Goal: Task Accomplishment & Management: Manage account settings

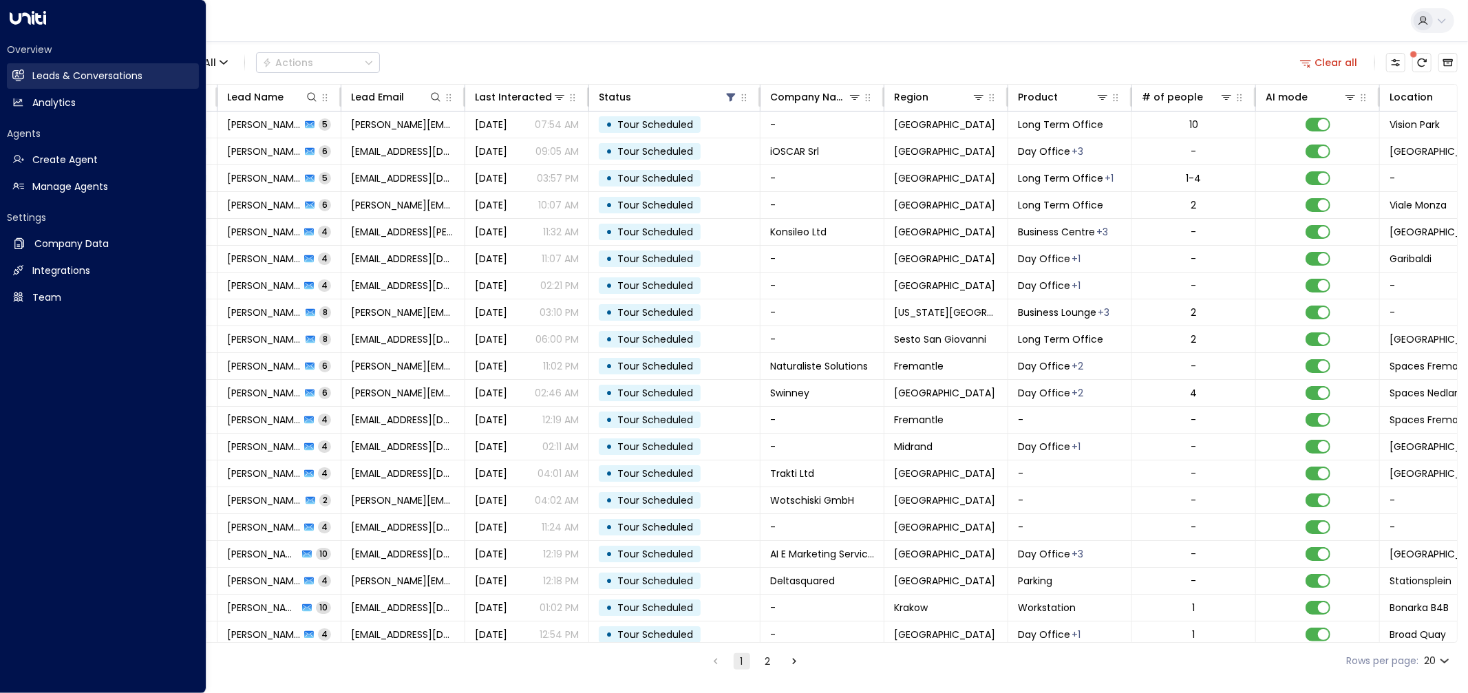
click at [76, 72] on h2 "Leads & Conversations" at bounding box center [87, 76] width 110 height 14
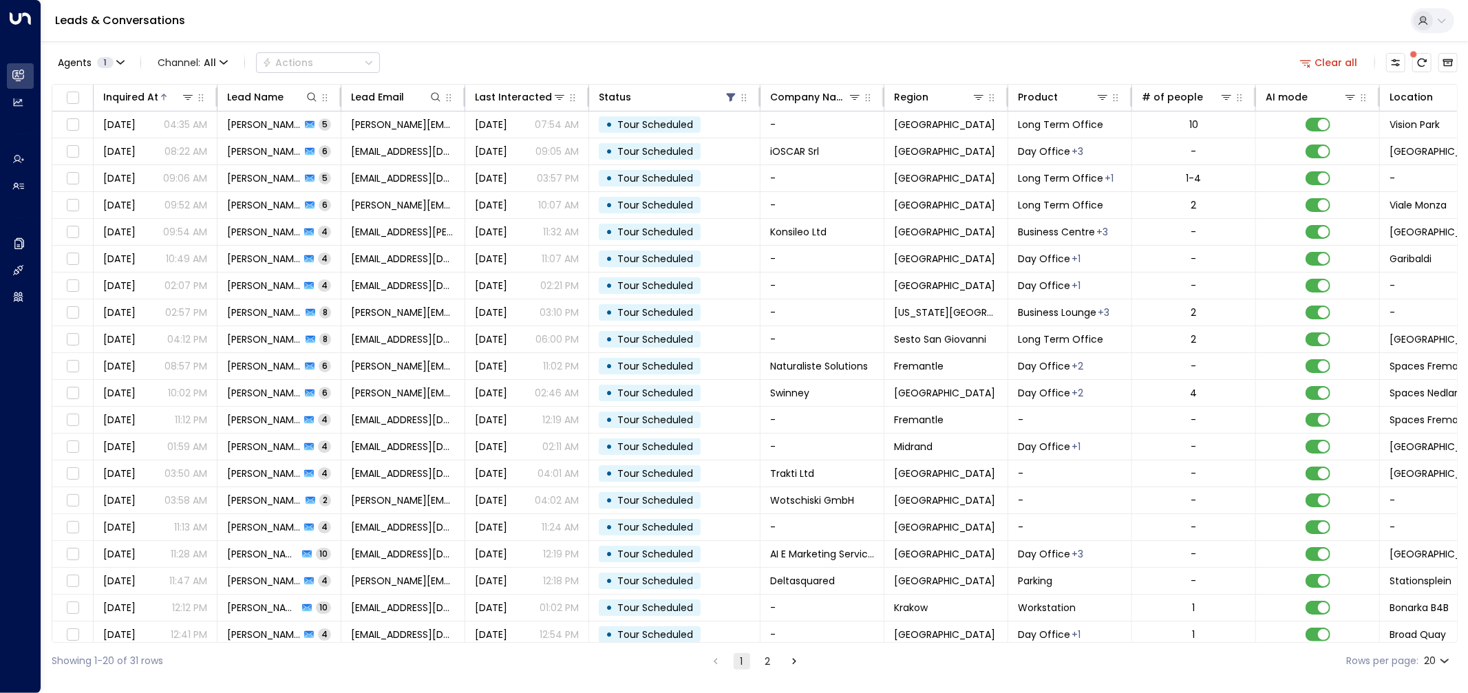
click at [175, 15] on link "Leads & Conversations" at bounding box center [120, 20] width 130 height 16
click at [1332, 58] on button "Clear all" at bounding box center [1329, 62] width 69 height 19
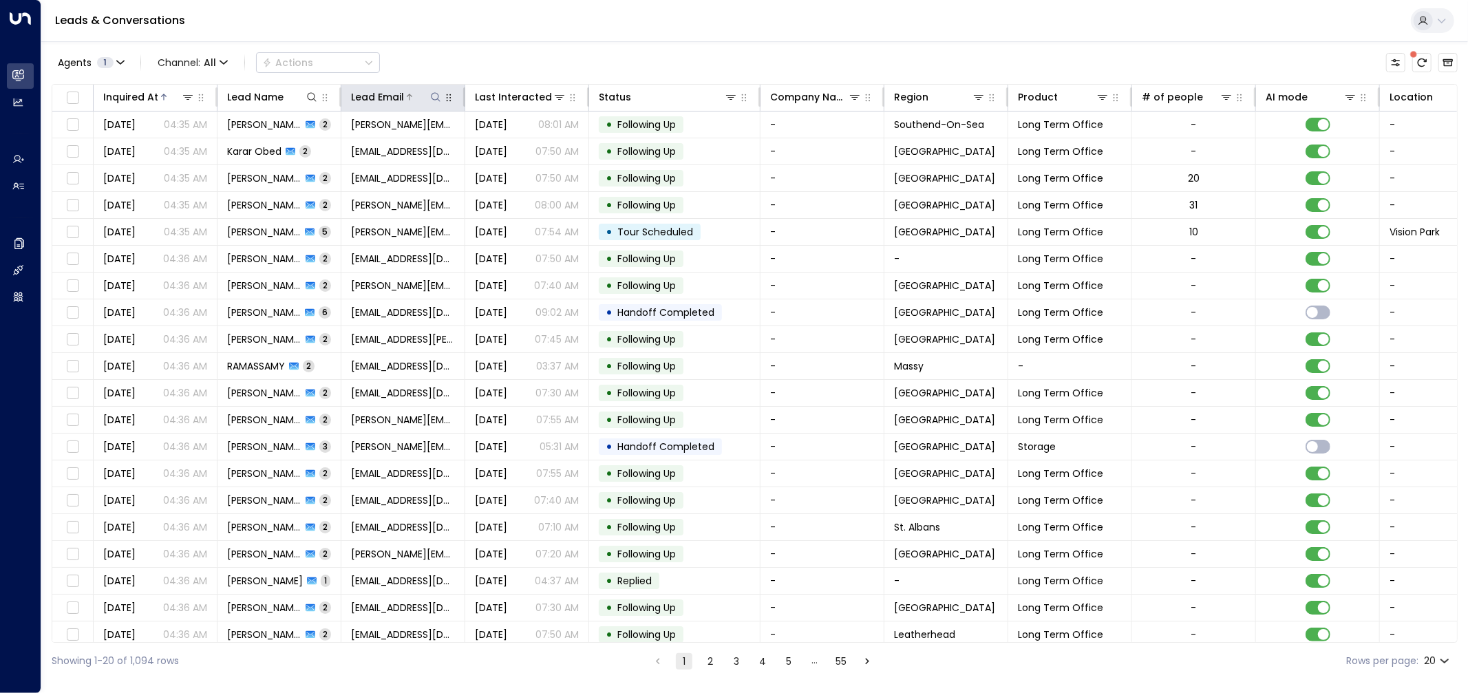
click at [434, 98] on icon at bounding box center [435, 97] width 11 height 11
type input "**********"
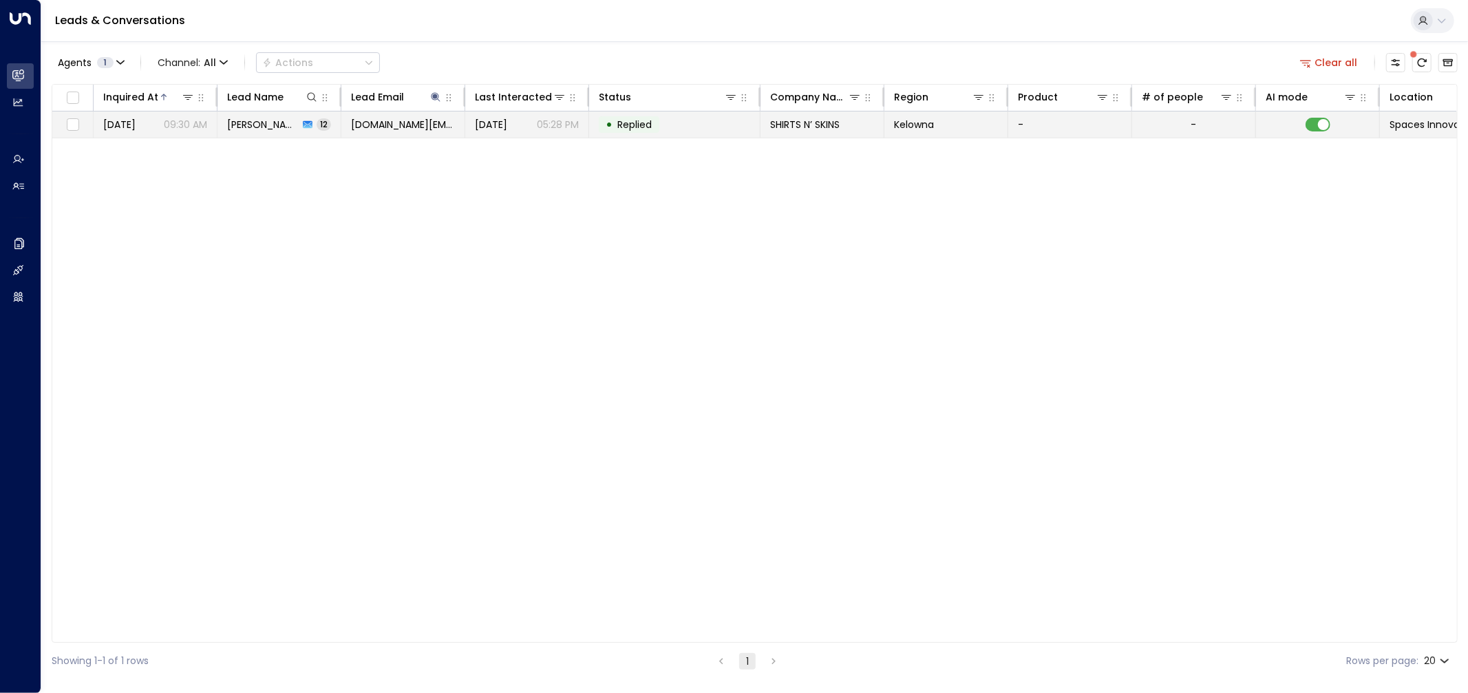
click at [183, 136] on td "[DATE] 09:30 AM" at bounding box center [156, 124] width 124 height 26
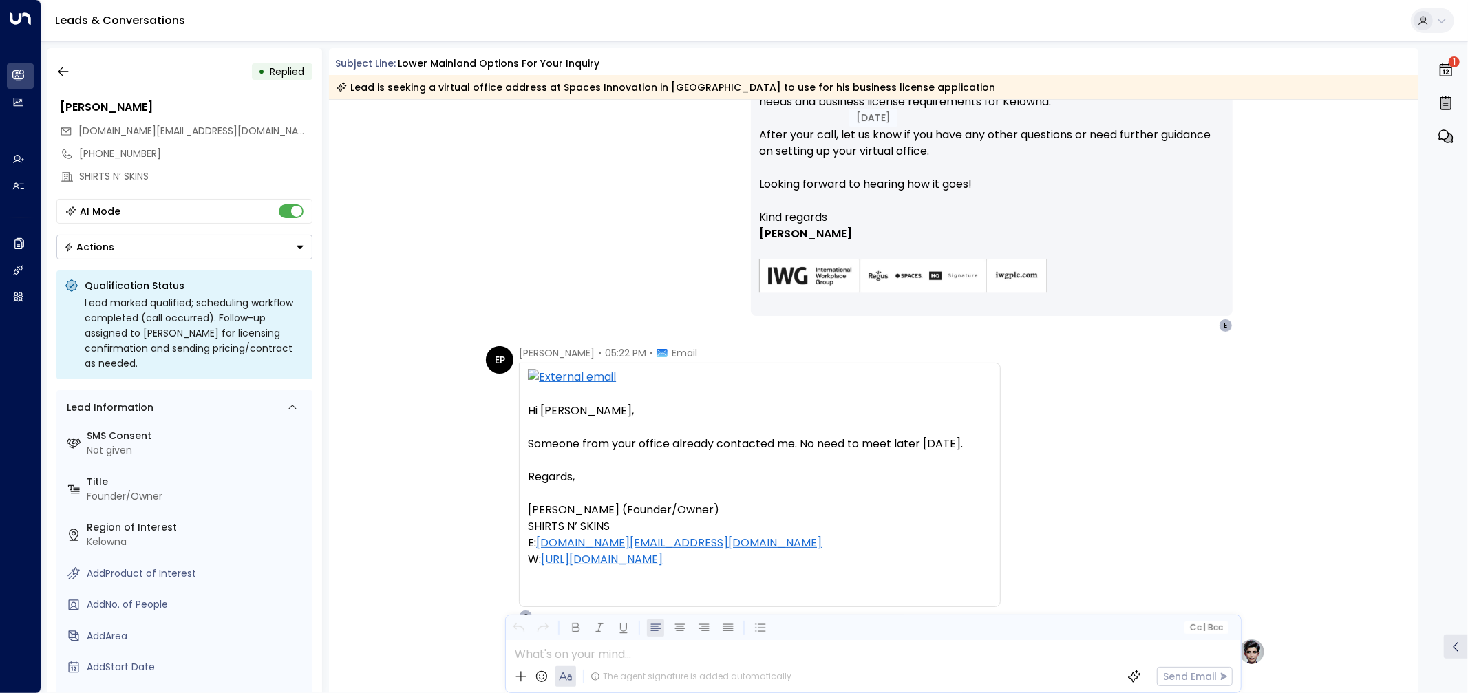
scroll to position [2681, 0]
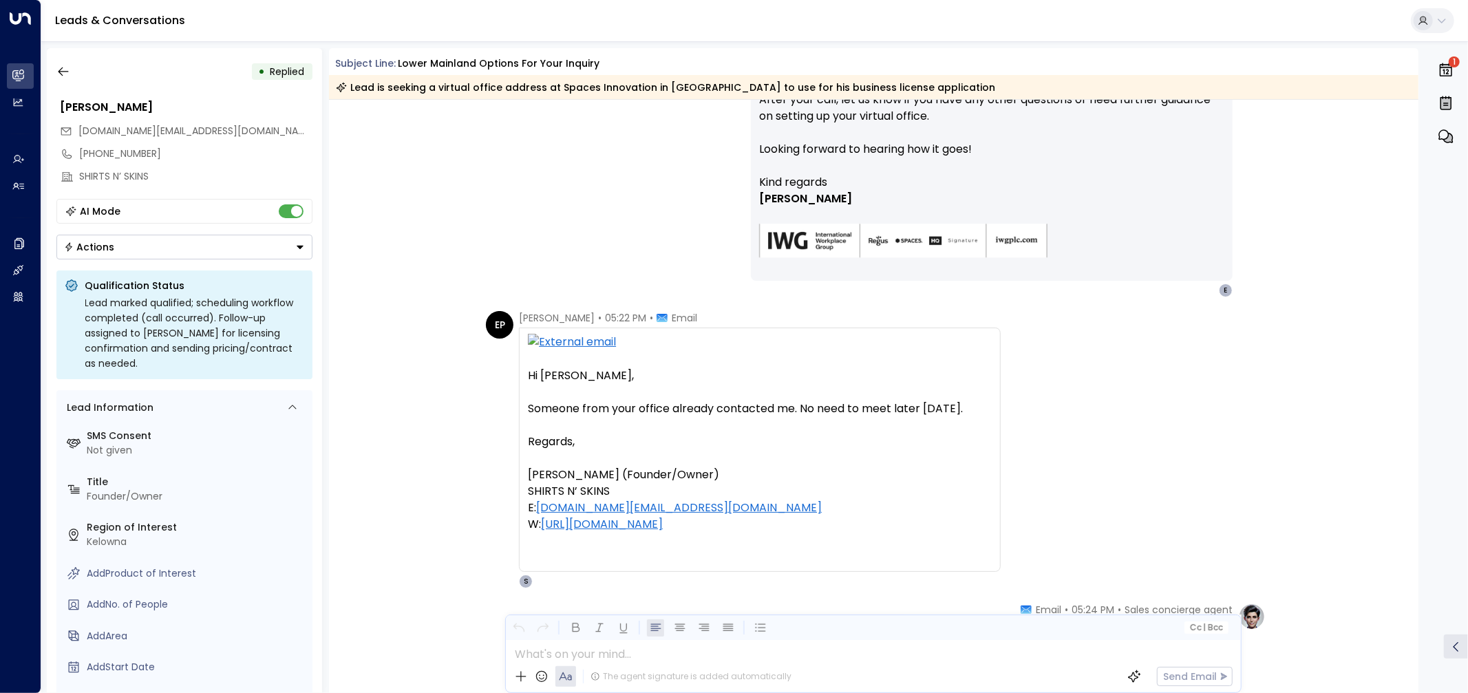
drag, startPoint x: 1344, startPoint y: 408, endPoint x: 1331, endPoint y: 202, distance: 206.2
click at [1344, 408] on div "EP [PERSON_NAME] • 05:22 PM • Email Hi [PERSON_NAME], Someone from your office …" at bounding box center [874, 449] width 1090 height 277
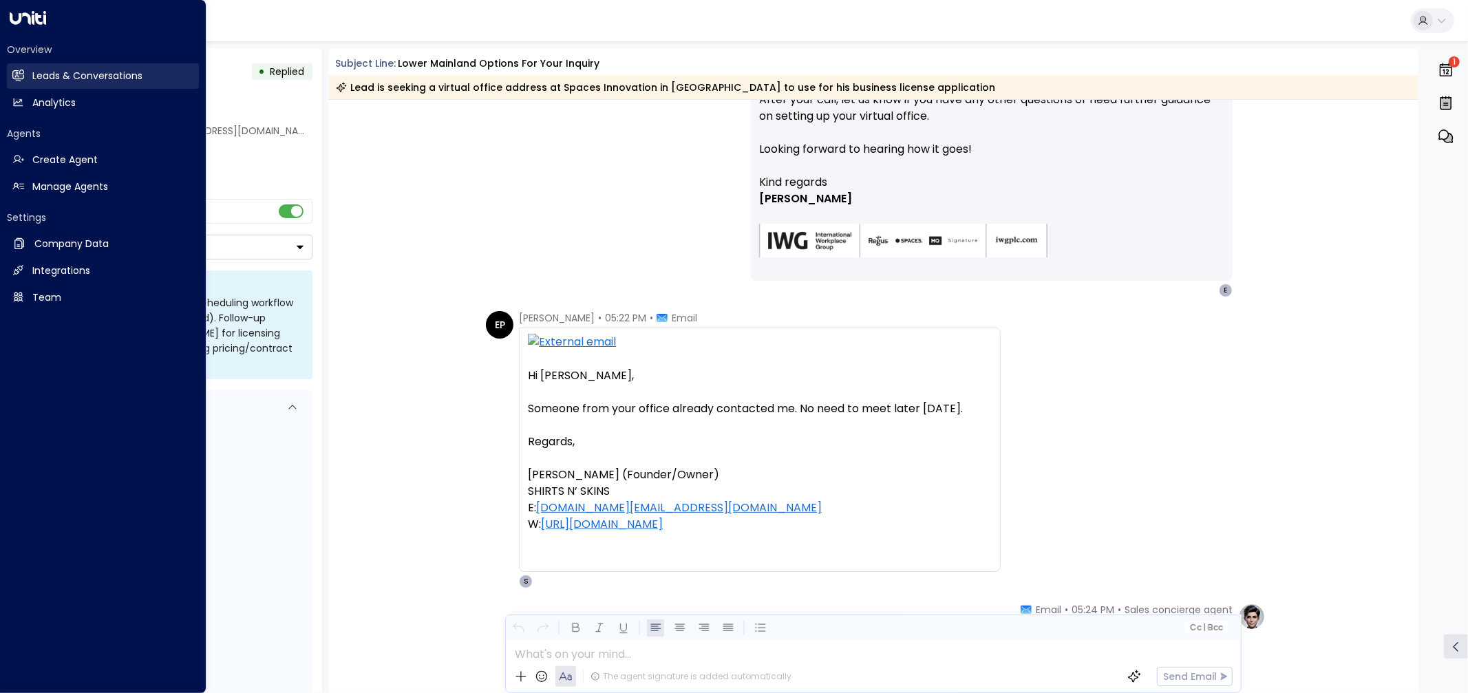
click at [42, 78] on h2 "Leads & Conversations" at bounding box center [87, 76] width 110 height 14
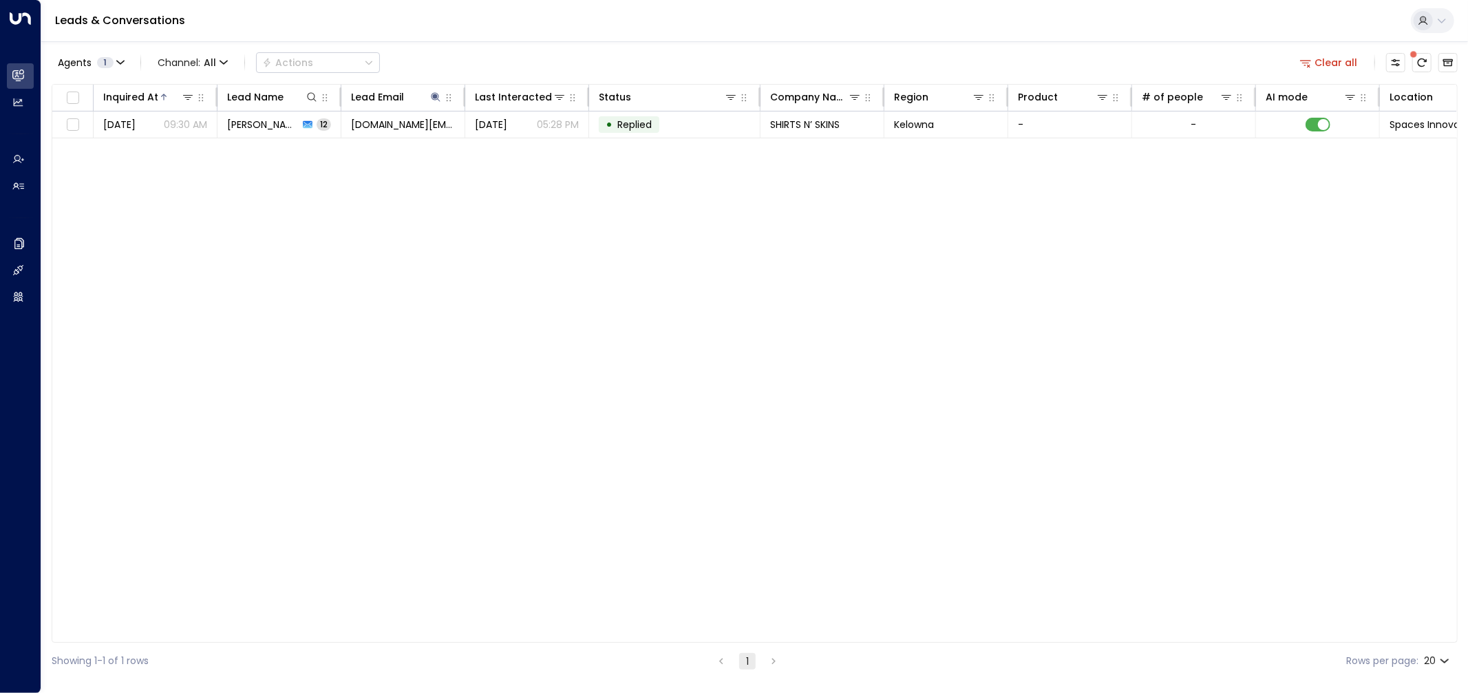
click at [1331, 65] on button "Clear all" at bounding box center [1329, 62] width 69 height 19
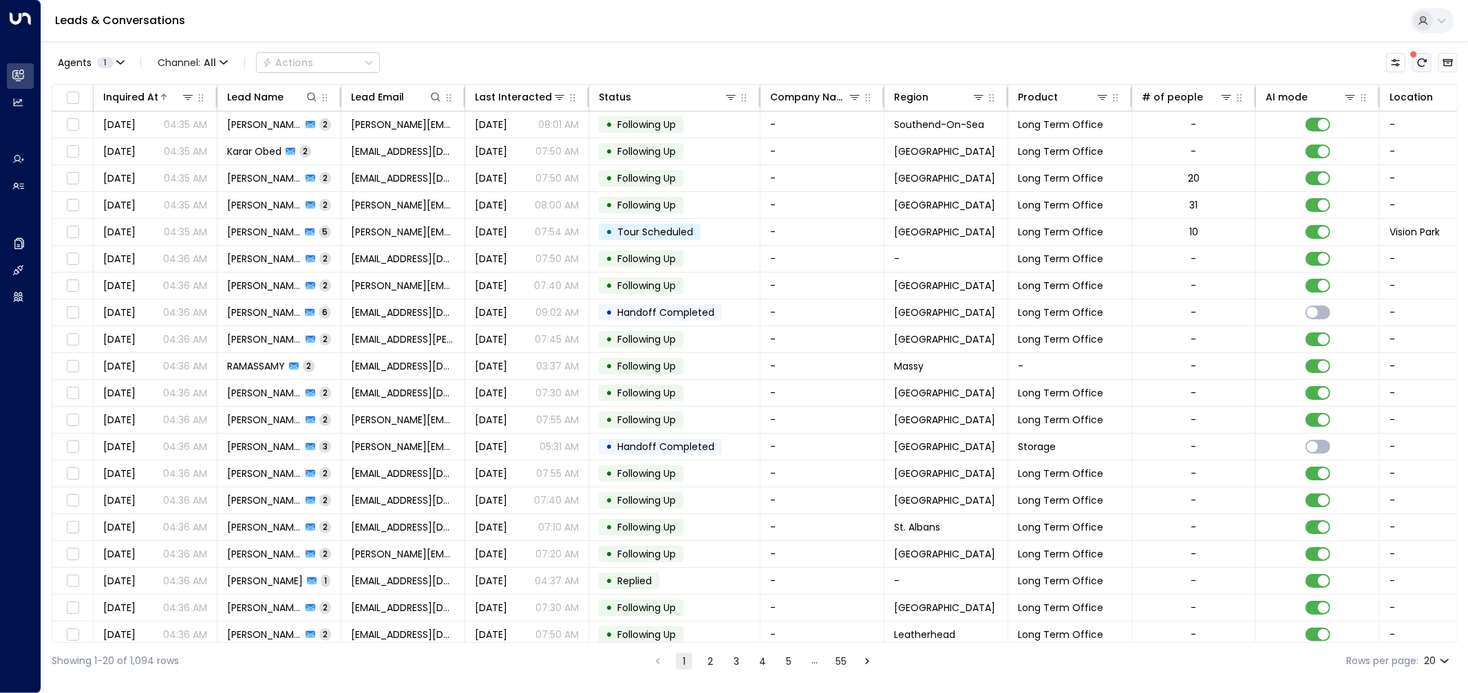
click at [1425, 64] on icon "There are new threads available. Refresh the grid to view the latest updates." at bounding box center [1421, 62] width 11 height 11
click at [1444, 62] on icon "Archived Leads" at bounding box center [1448, 63] width 10 height 8
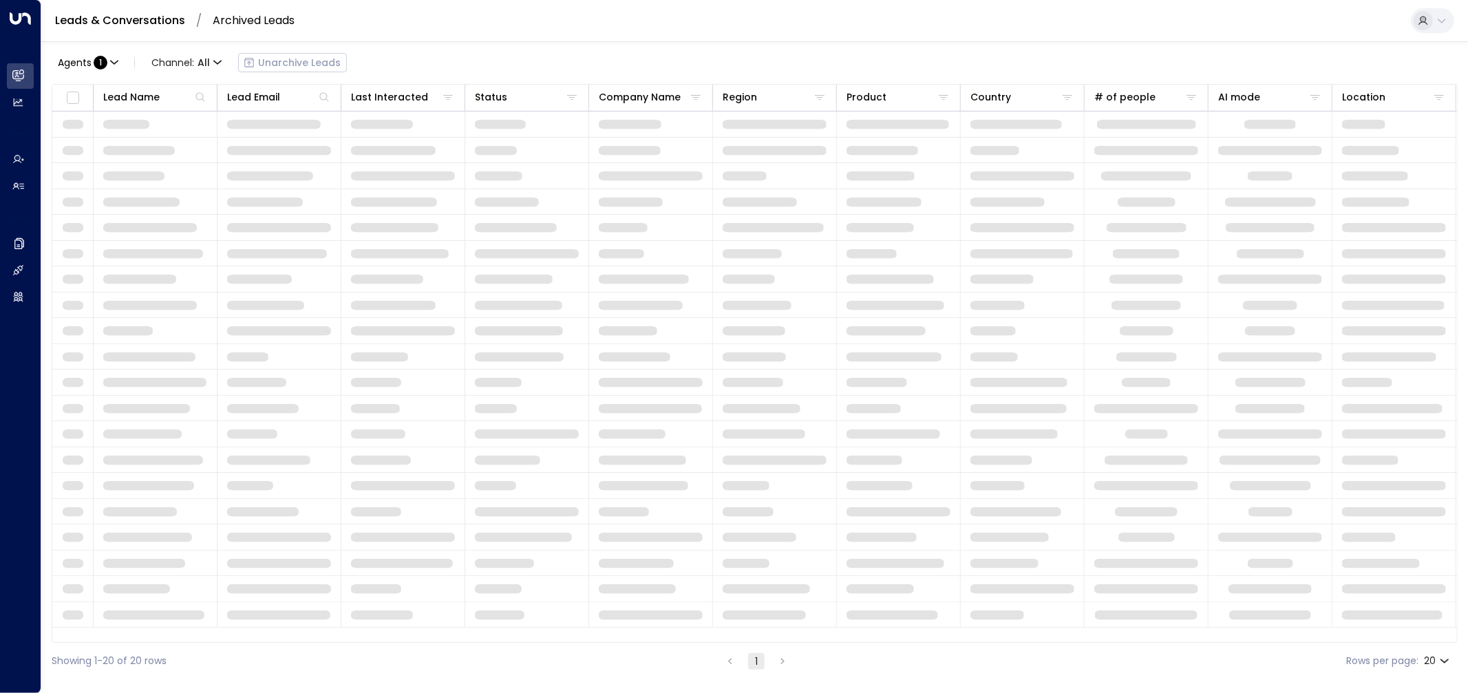
click at [142, 17] on link "Leads & Conversations" at bounding box center [120, 20] width 130 height 16
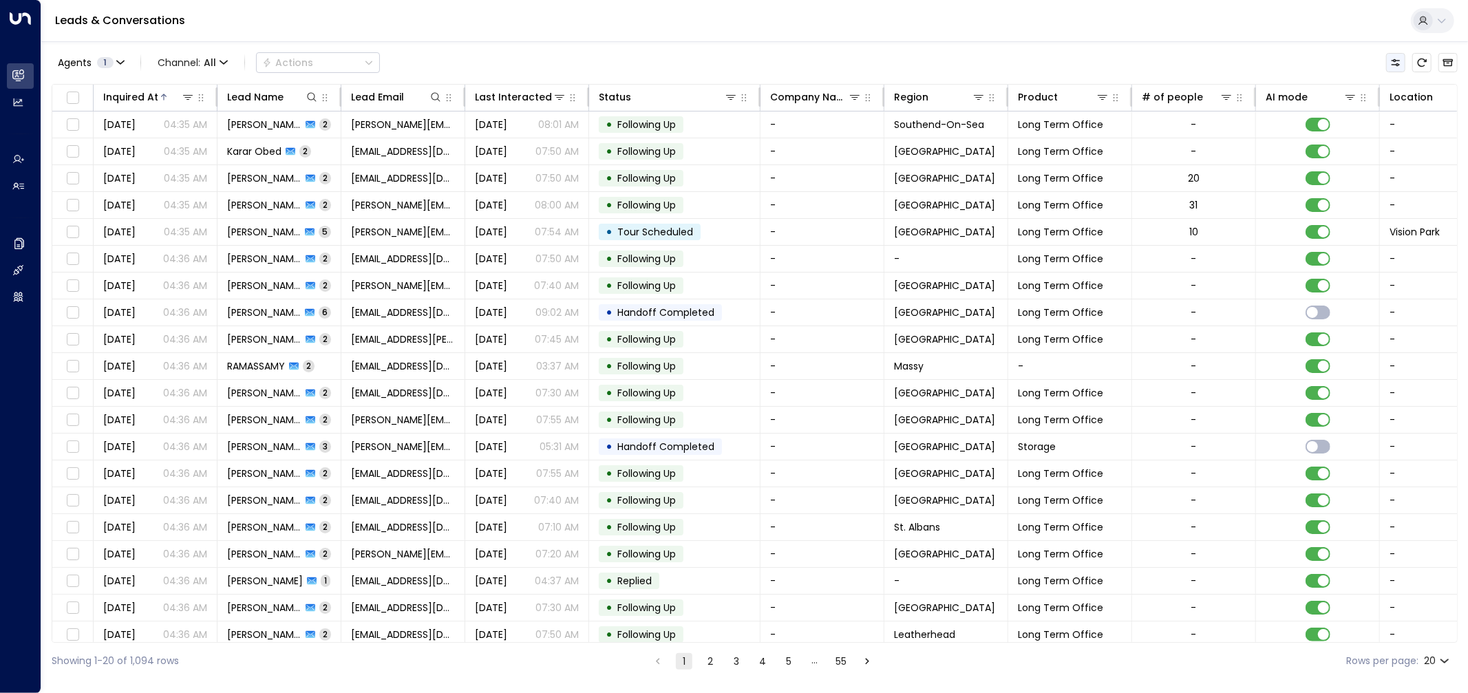
click at [1398, 62] on icon "Customize" at bounding box center [1395, 62] width 11 height 11
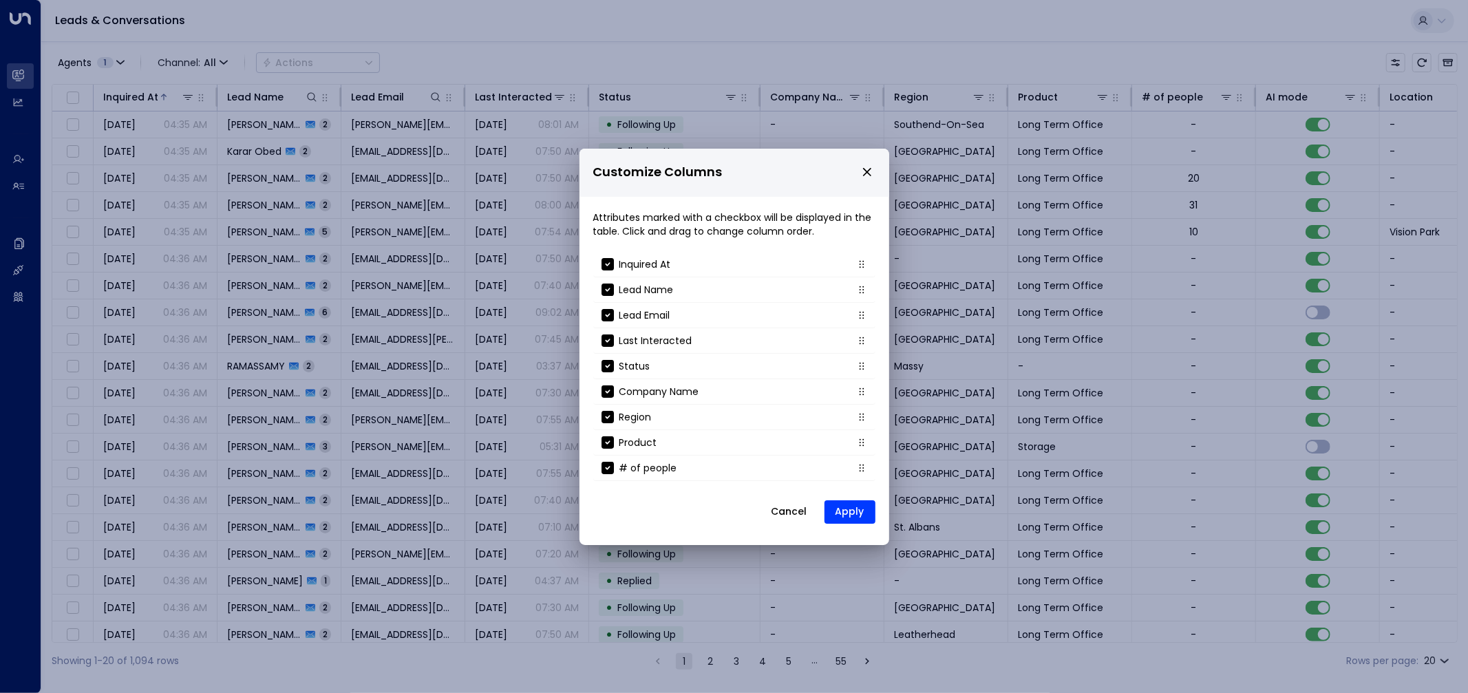
click at [864, 169] on icon "close" at bounding box center [867, 172] width 12 height 12
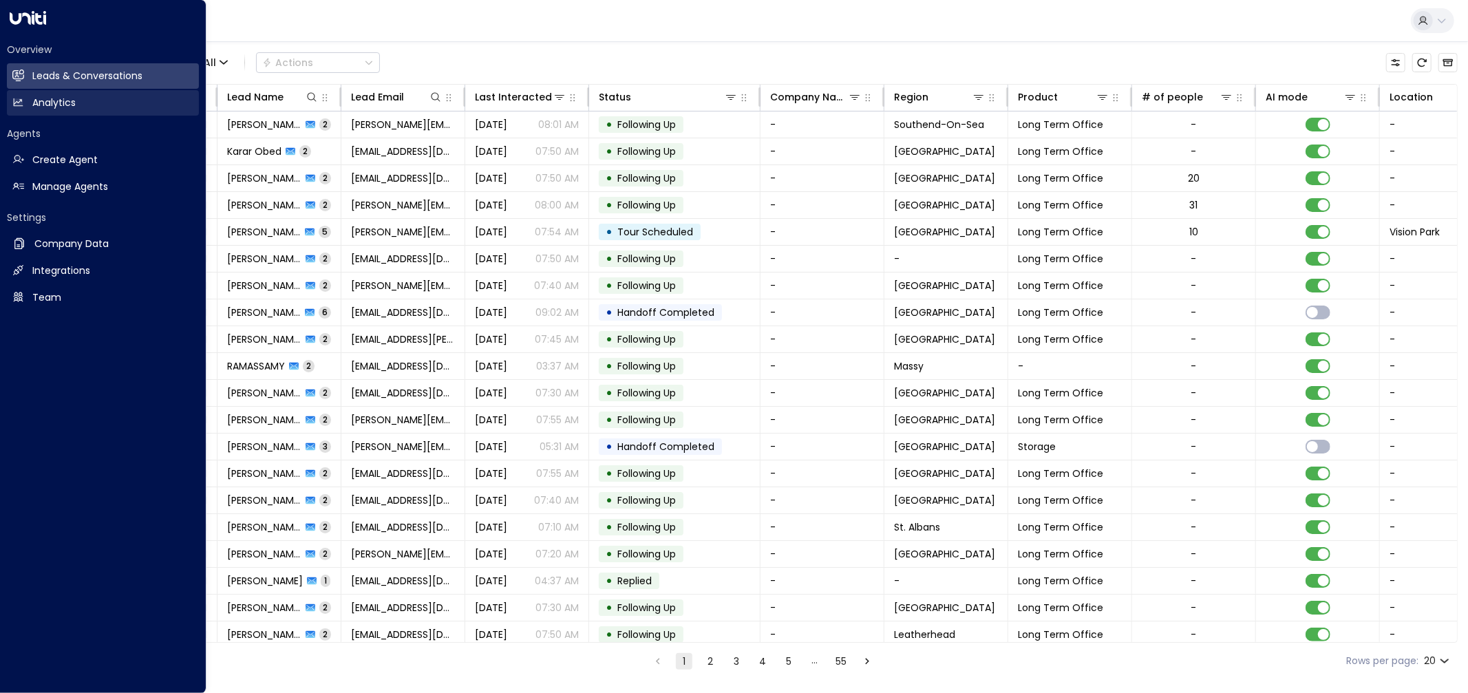
click at [36, 101] on h2 "Analytics" at bounding box center [53, 103] width 43 height 14
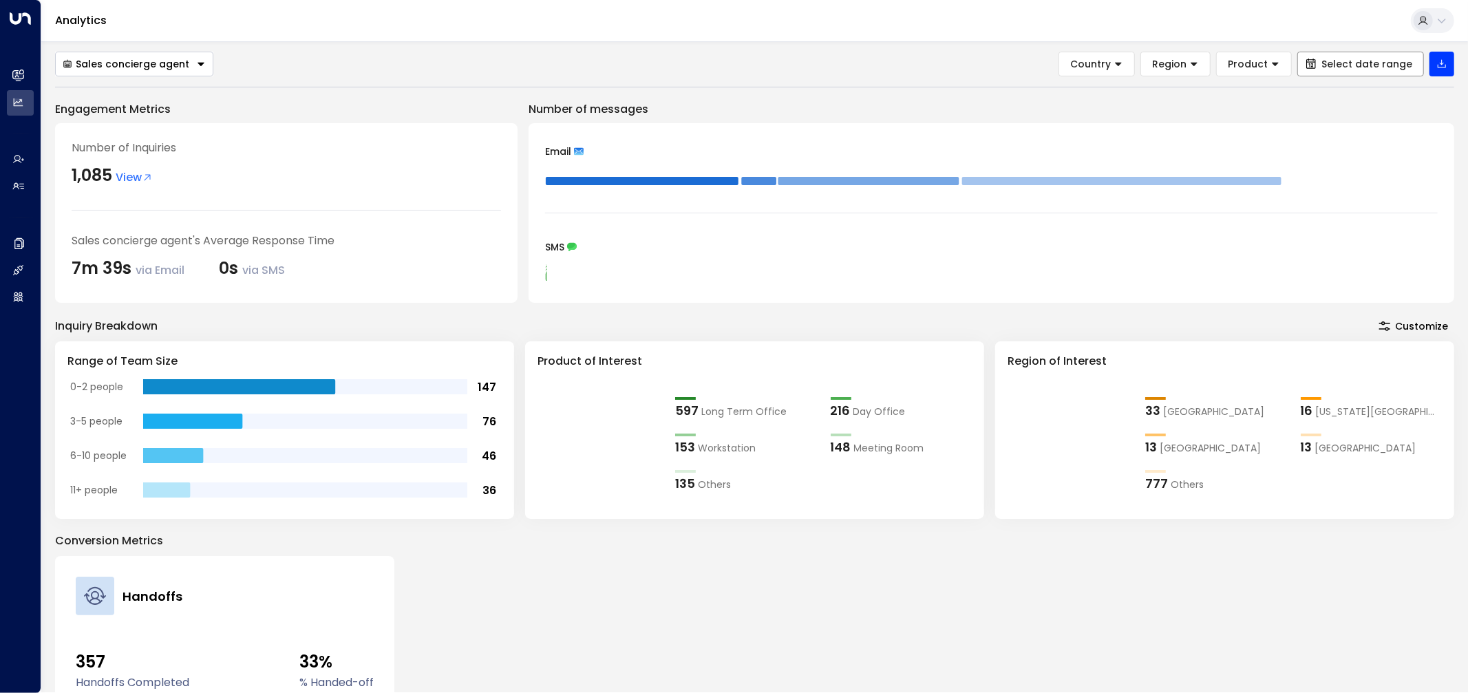
click at [1368, 65] on span "Select date range" at bounding box center [1366, 63] width 91 height 11
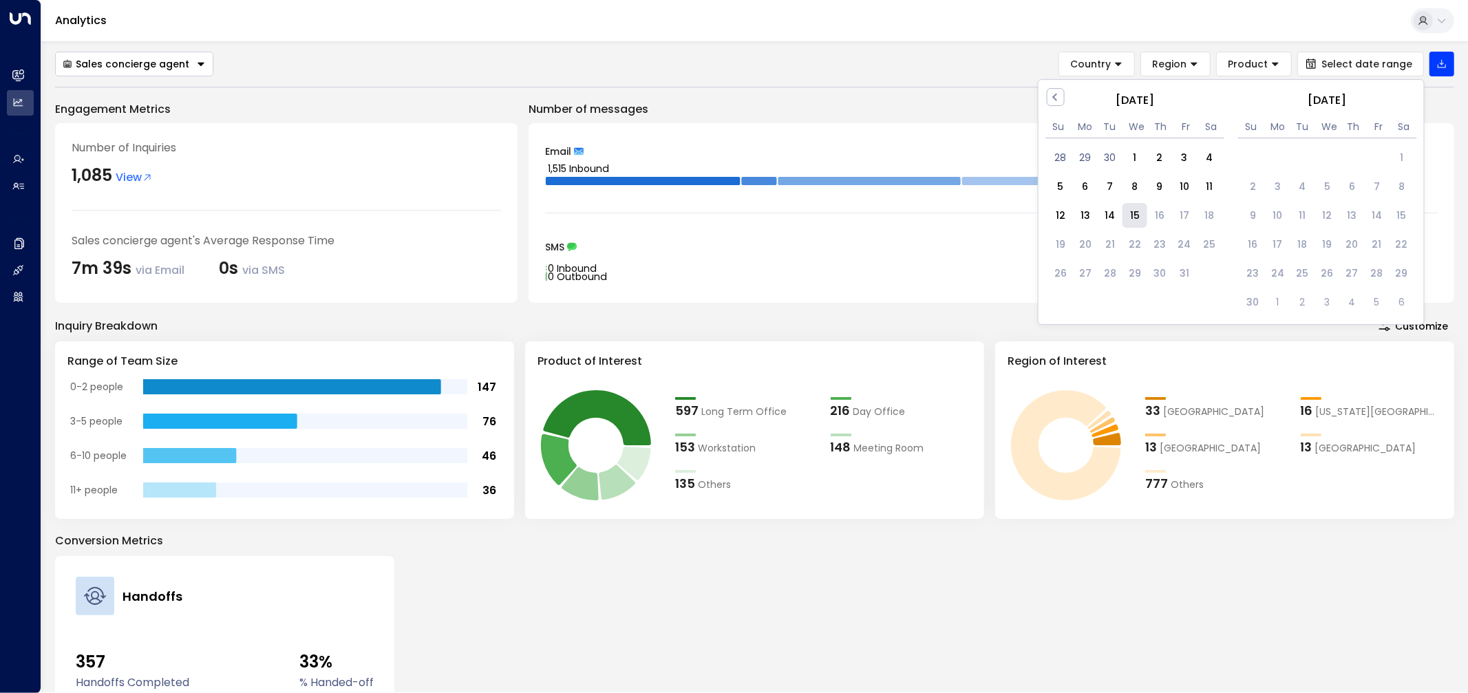
click at [1134, 211] on div "15" at bounding box center [1135, 215] width 25 height 25
